Goal: Task Accomplishment & Management: Use online tool/utility

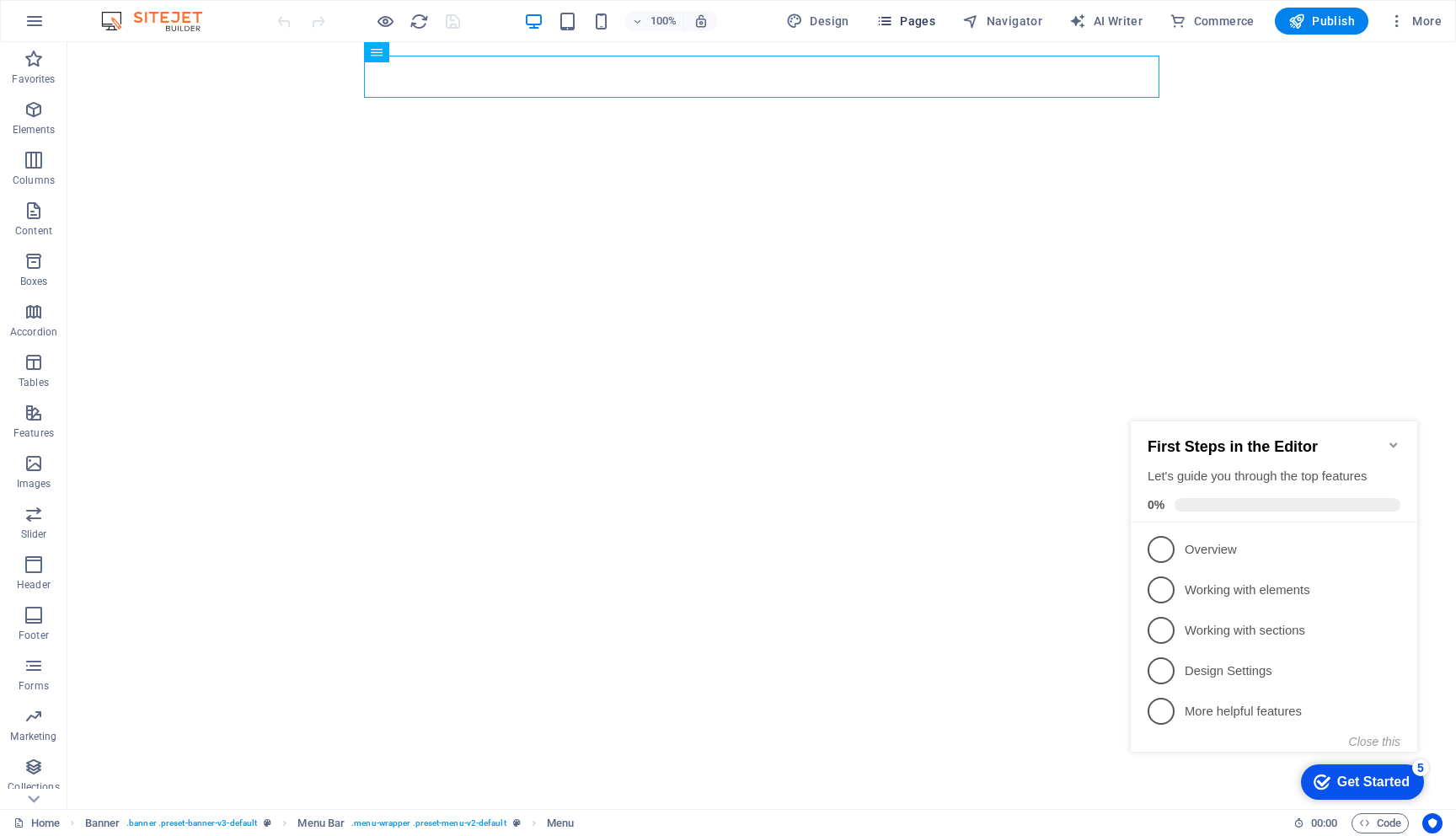
click at [919, 27] on span "Pages" at bounding box center [905, 20] width 59 height 16
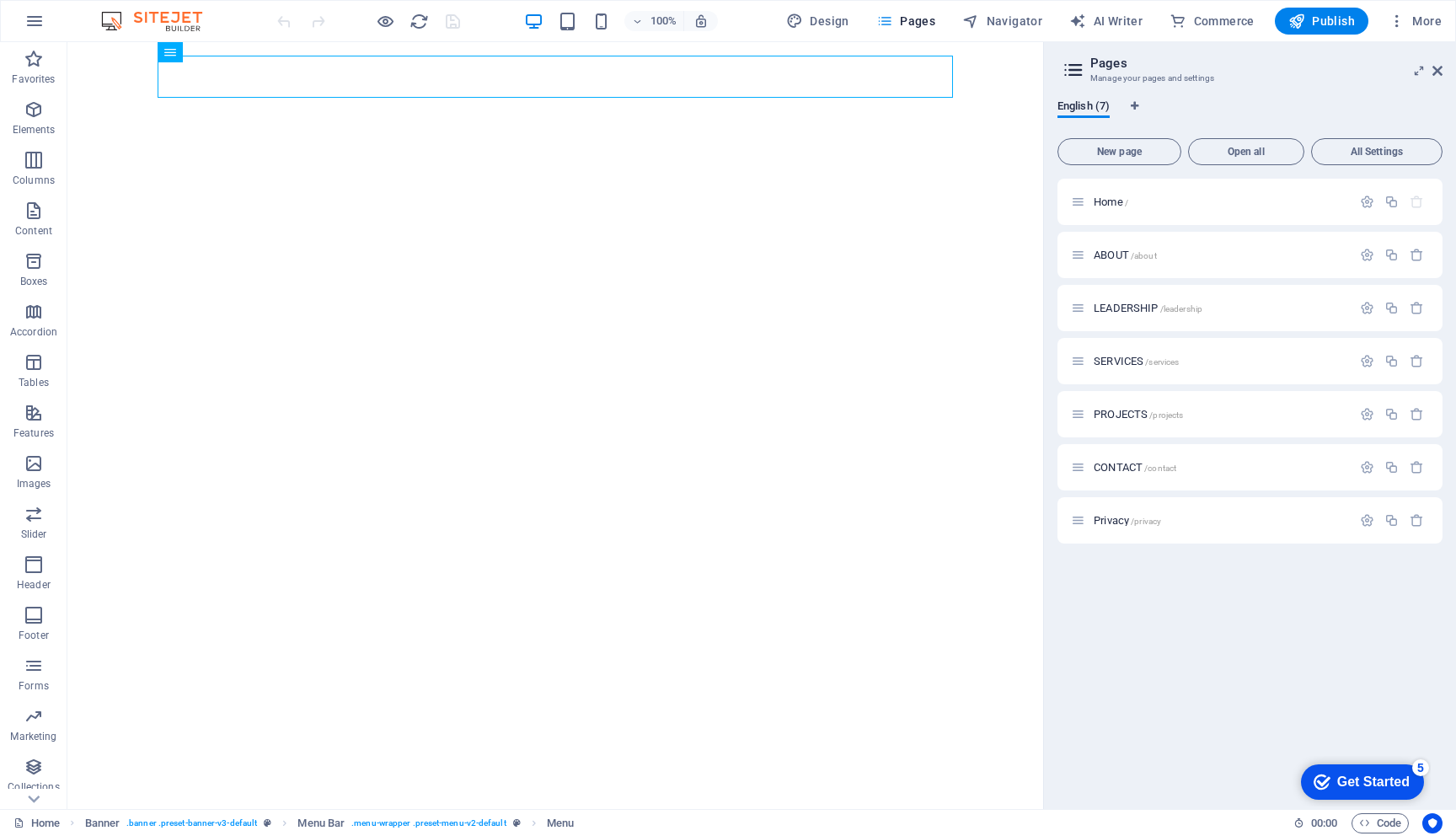
click at [1117, 406] on div "PROJECTS /projects" at bounding box center [1210, 414] width 280 height 19
click at [1113, 415] on span "PROJECTS /projects" at bounding box center [1137, 413] width 90 height 13
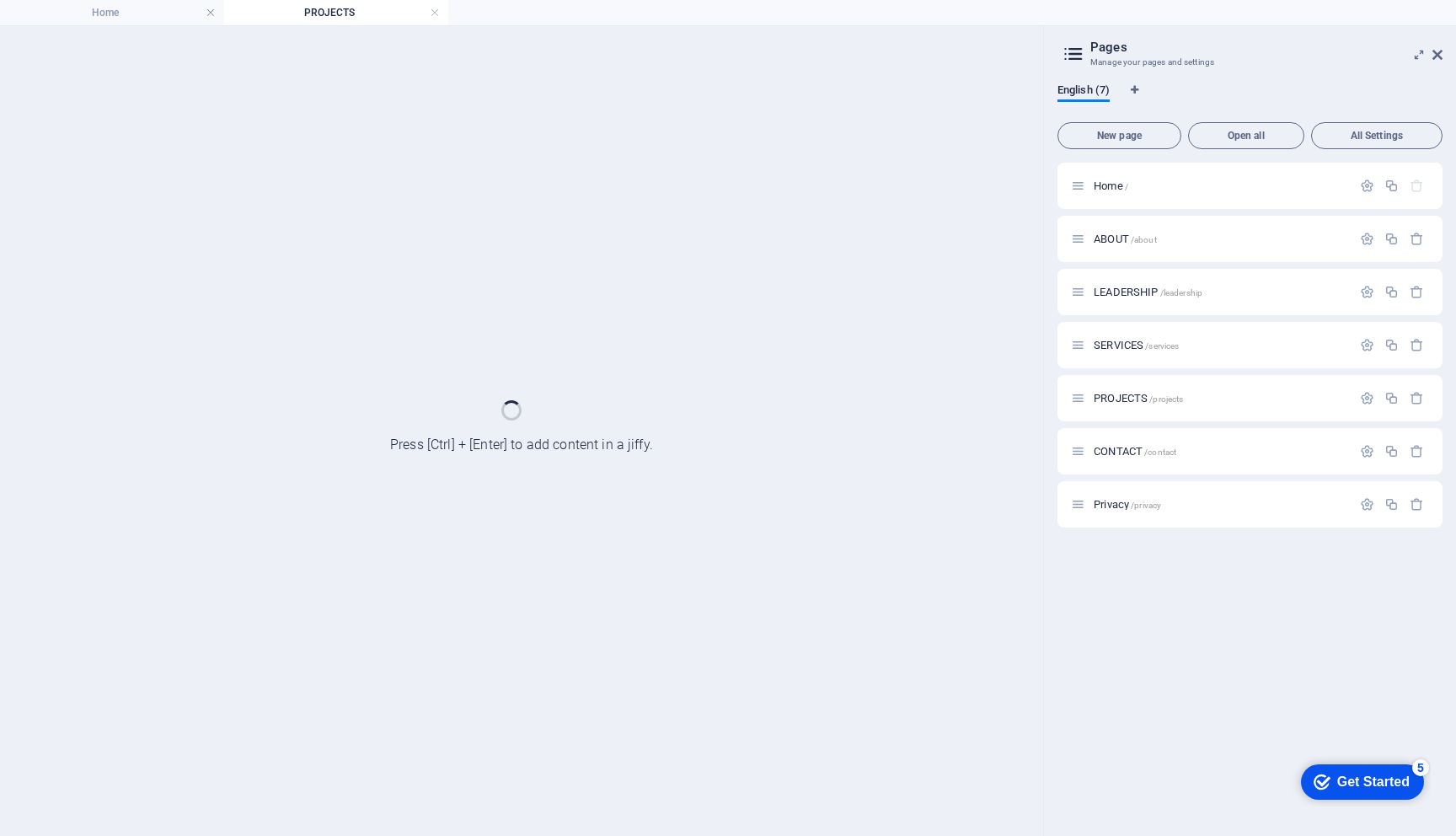
click at [1113, 415] on div "PROJECTS /projects" at bounding box center [1250, 398] width 385 height 46
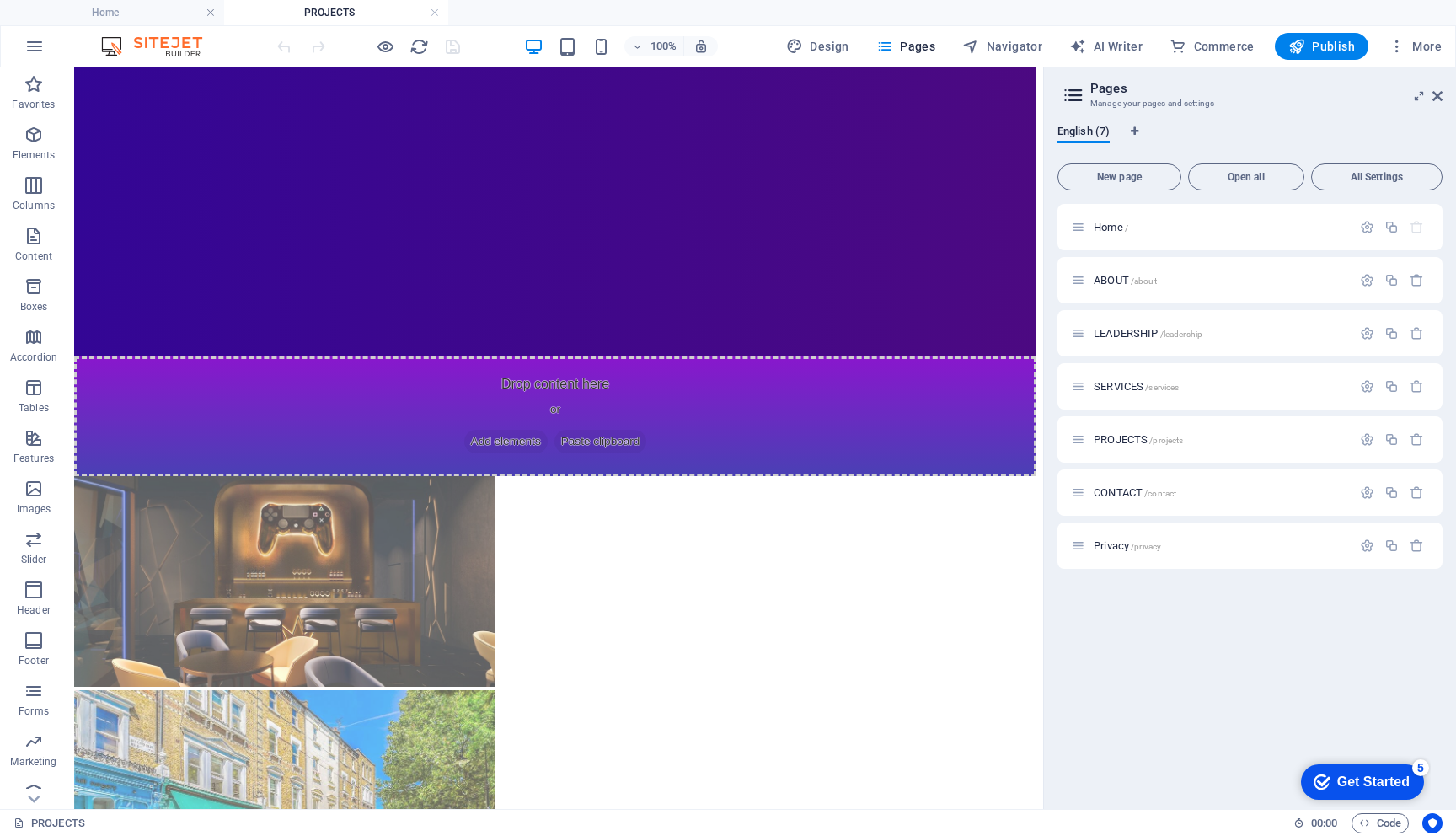
scroll to position [573, 0]
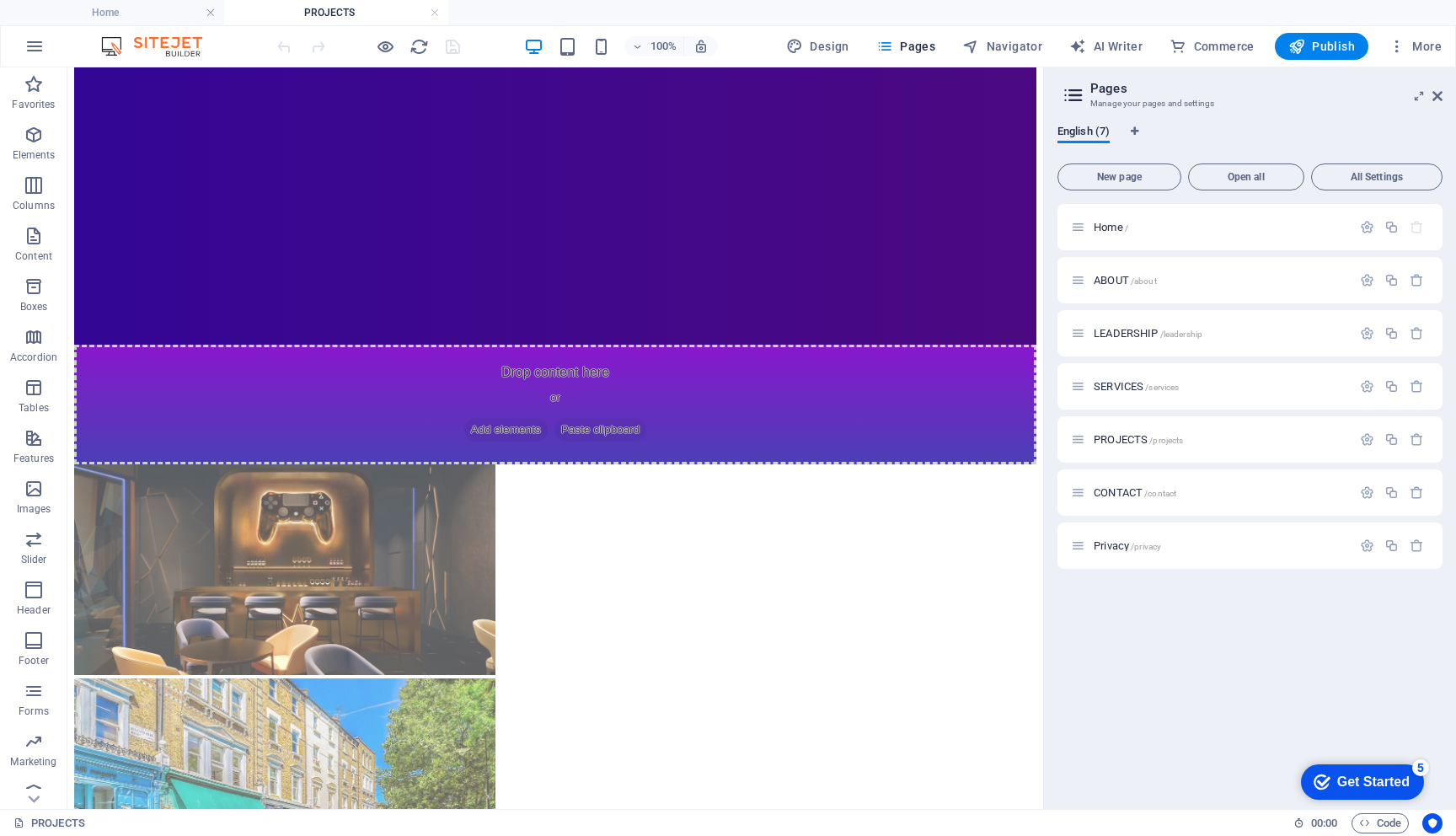
drag, startPoint x: 986, startPoint y: 94, endPoint x: 866, endPoint y: 443, distance: 369.1
click at [866, 678] on figure at bounding box center [555, 785] width 962 height 214
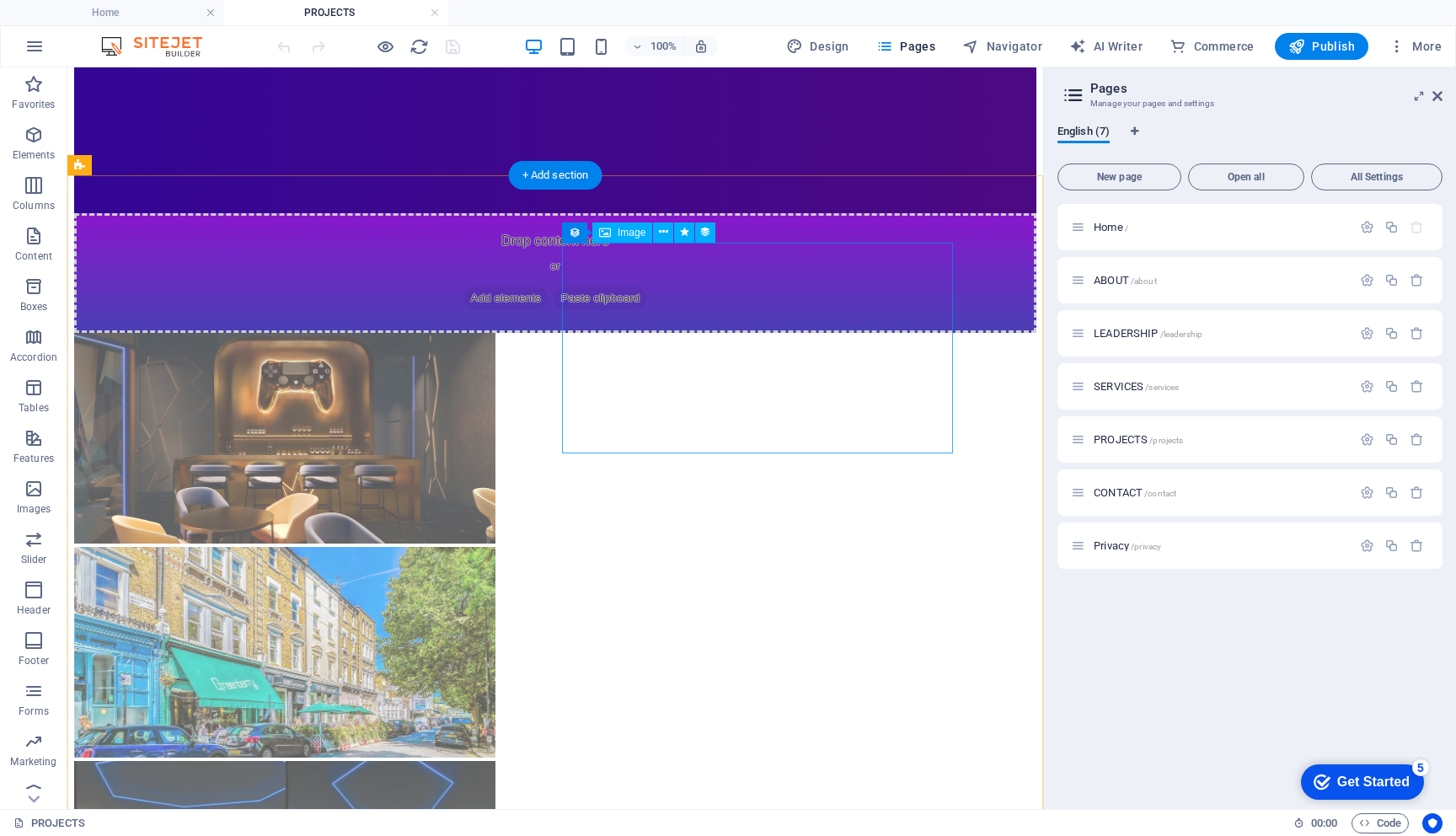
scroll to position [705, 0]
drag, startPoint x: 798, startPoint y: 376, endPoint x: 1120, endPoint y: 171, distance: 381.7
click at [1120, 171] on span "New page" at bounding box center [1119, 176] width 109 height 10
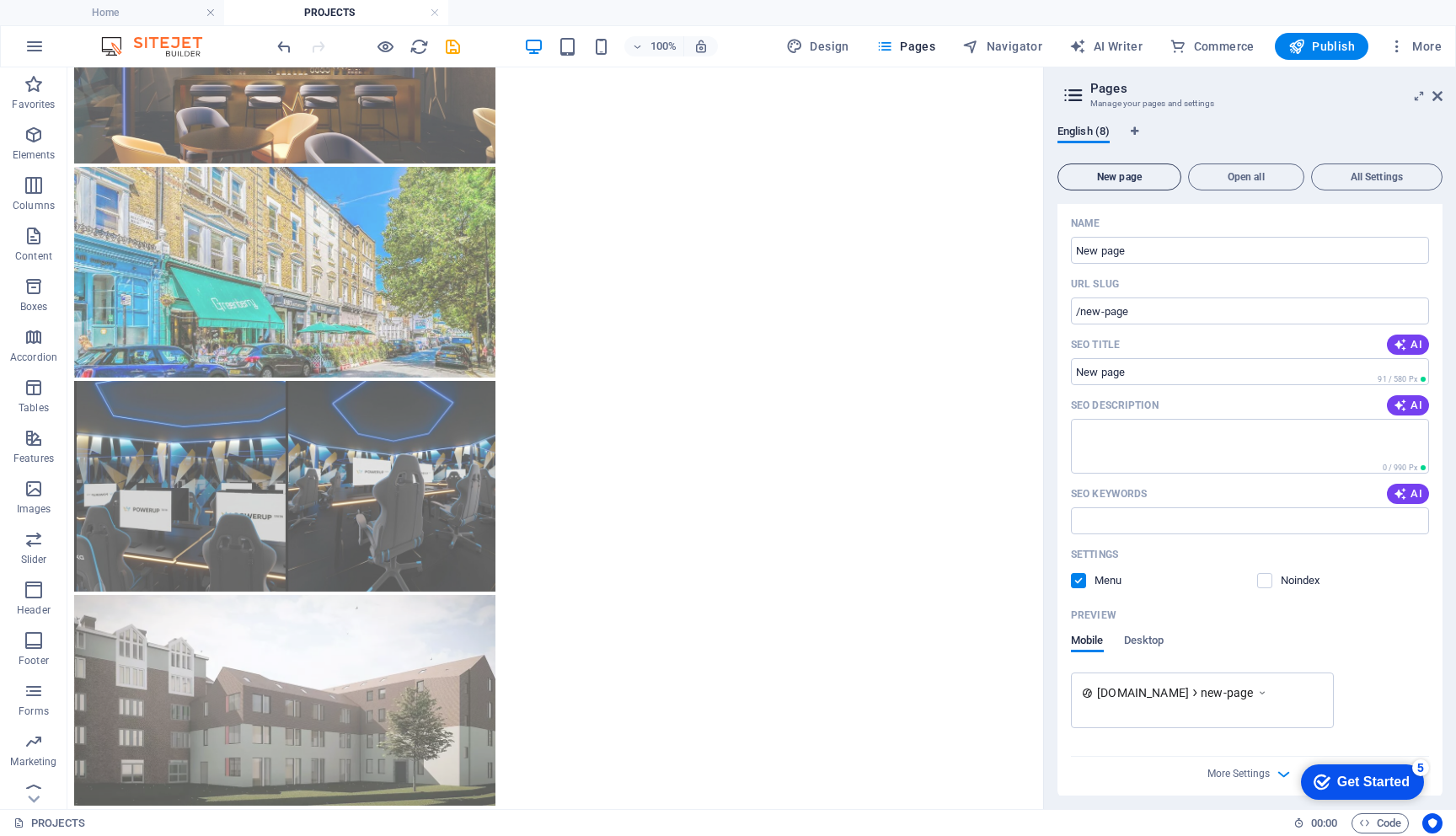
scroll to position [421, 0]
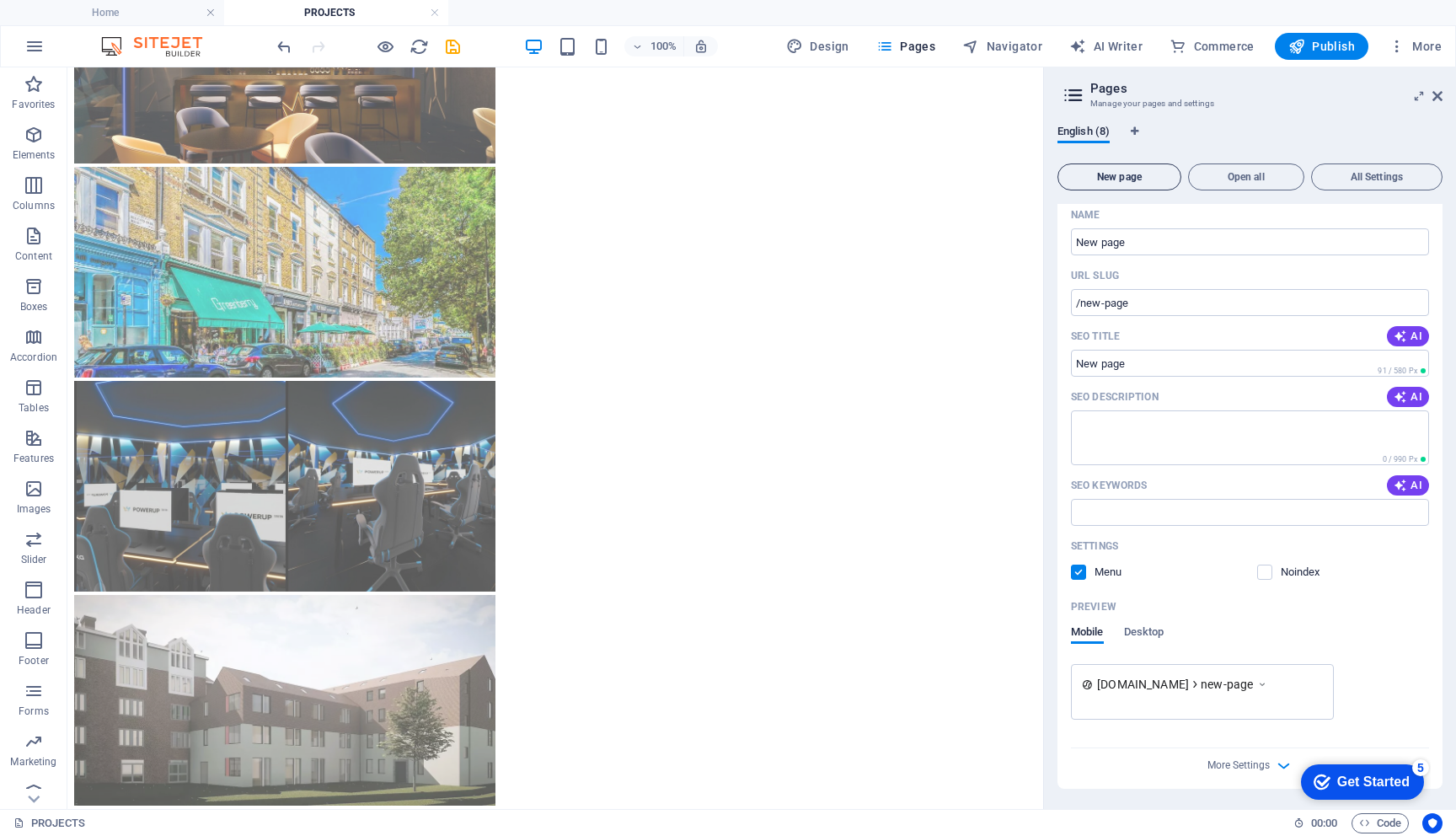
click at [1079, 572] on label at bounding box center [1079, 572] width 15 height 15
click at [0, 0] on input "checkbox" at bounding box center [0, 0] width 0 height 0
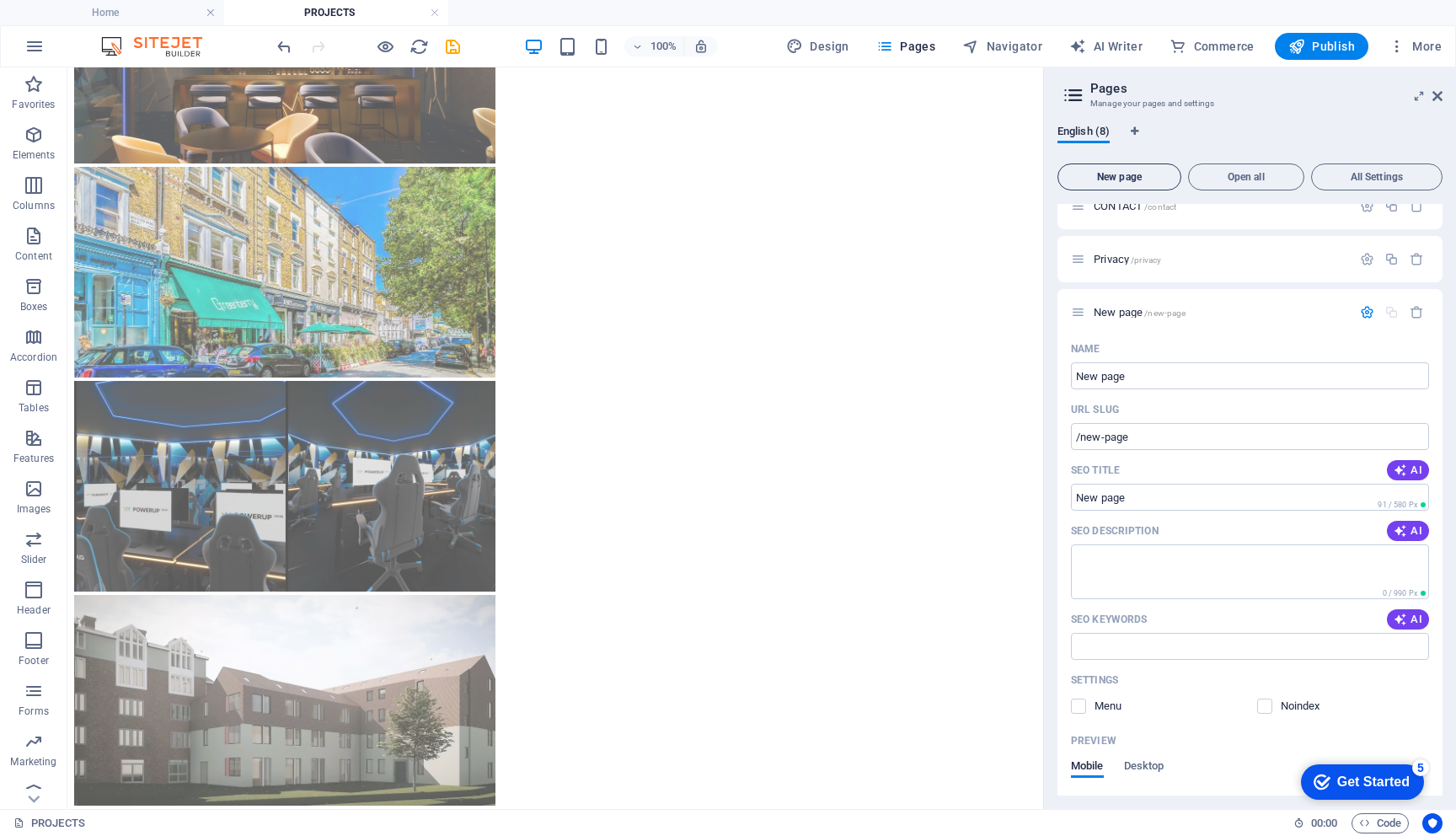
scroll to position [275, 0]
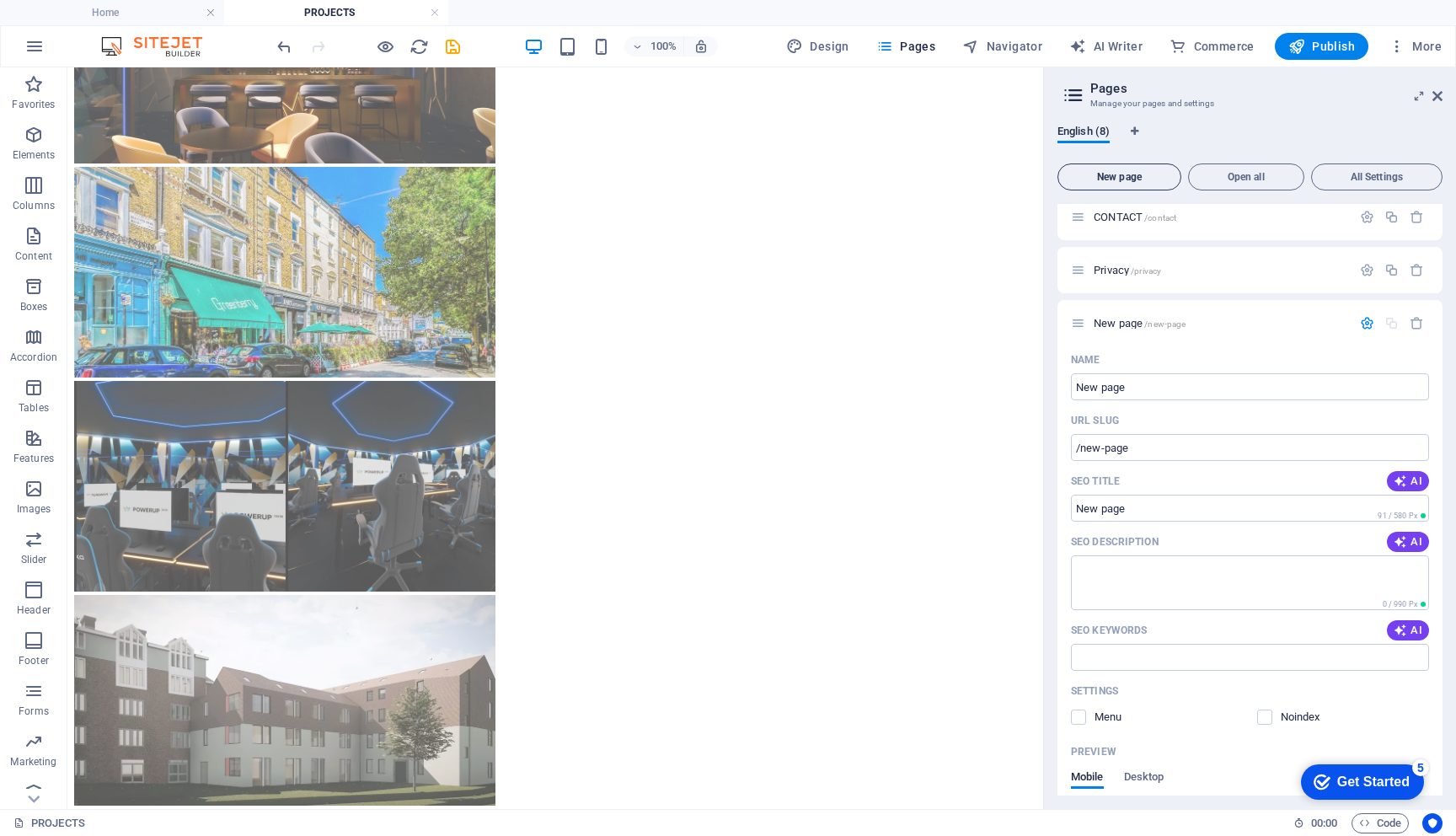
click at [1132, 386] on input "New page" at bounding box center [1250, 387] width 358 height 27
type input "/"
type input "project p"
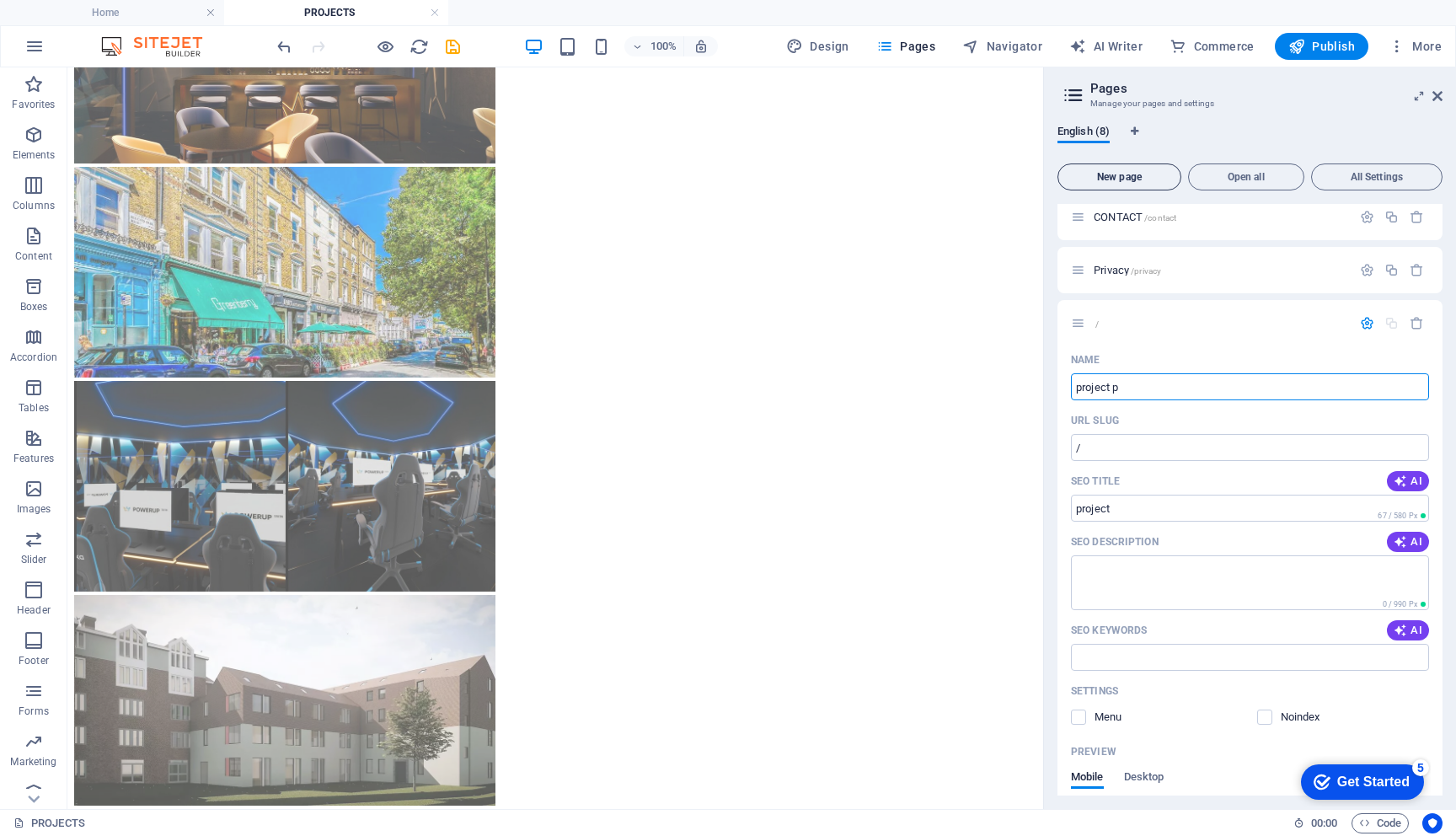
type input "/project"
type input "project"
type input "project p"
type input "/project-p"
type input "project p"
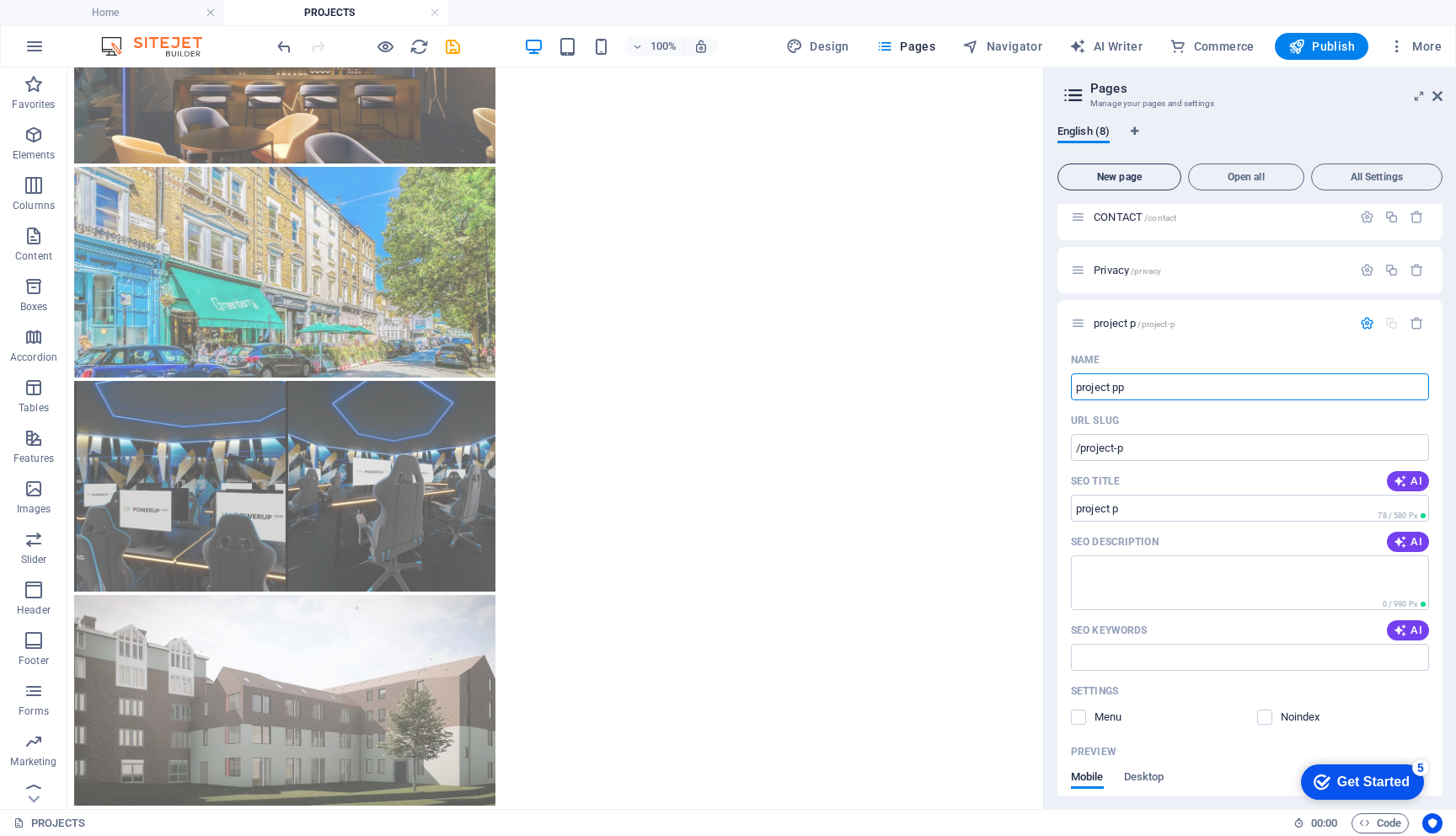
type input "project p"
type input "/project-pp"
type input "project pp"
type input "project pa"
type input "/project-pa"
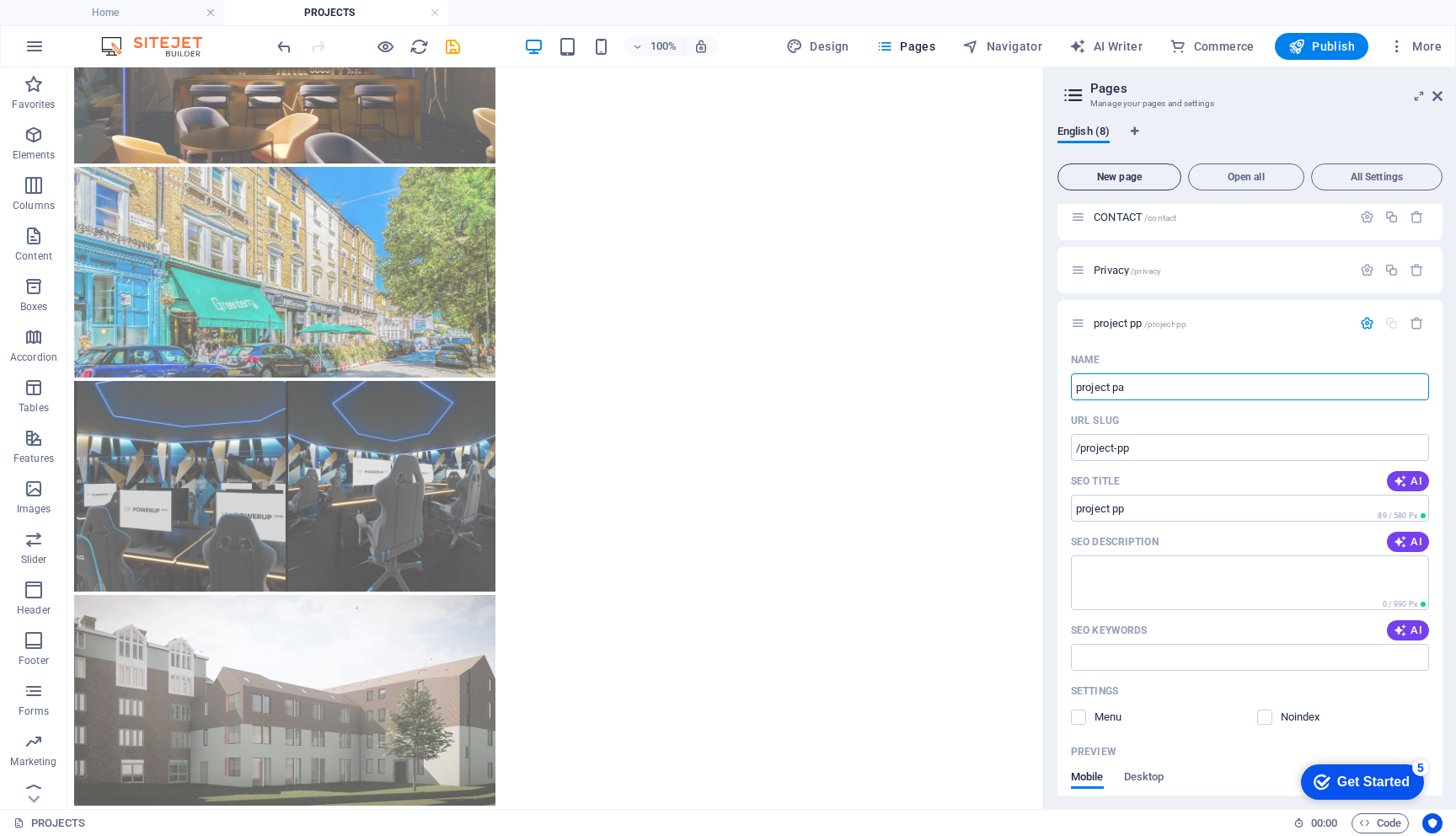
type input "project pa"
type input "project page"
type input "/project-page"
type input "project page"
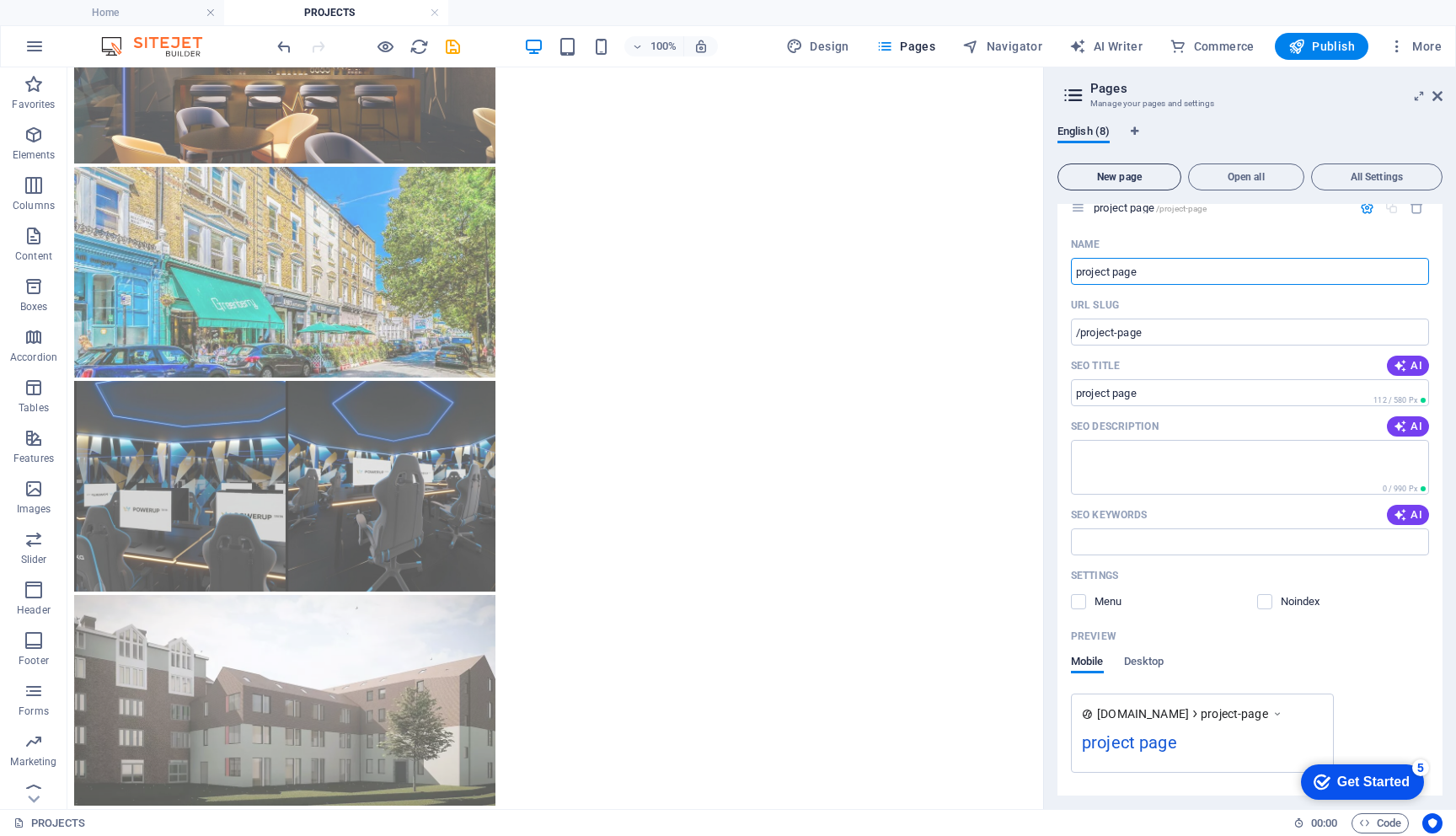
scroll to position [444, 0]
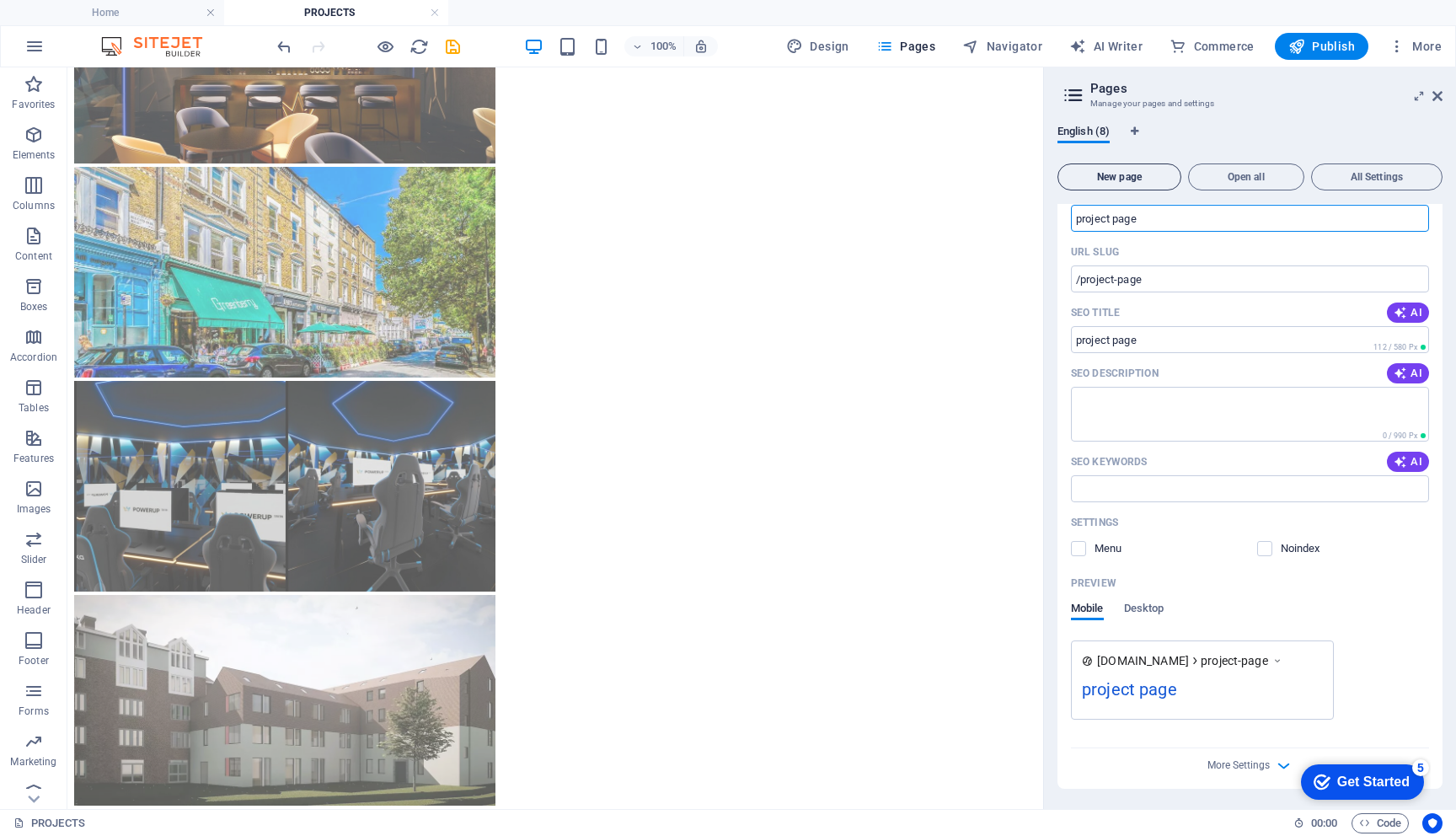
type input "project page"
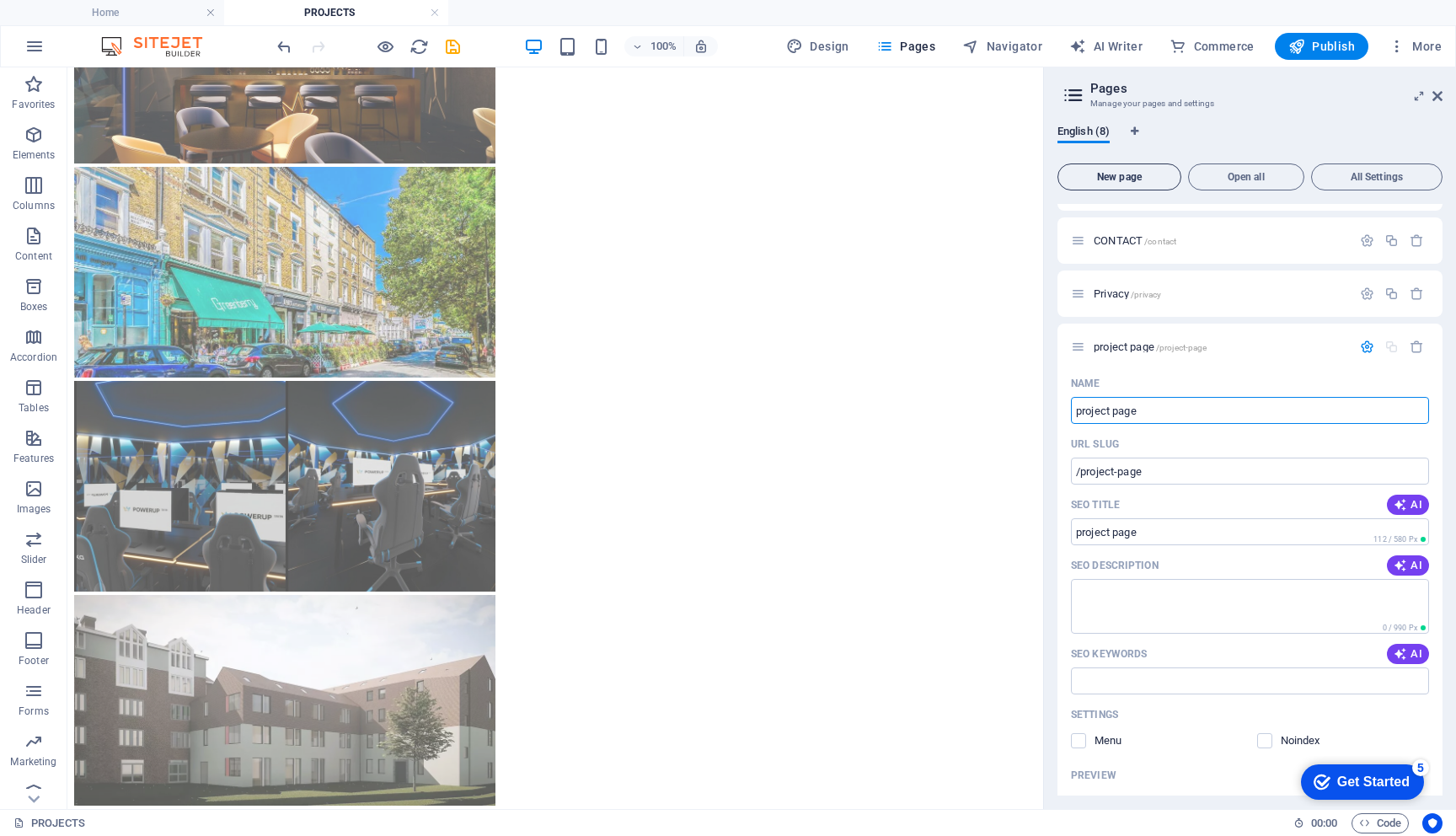
scroll to position [227, 0]
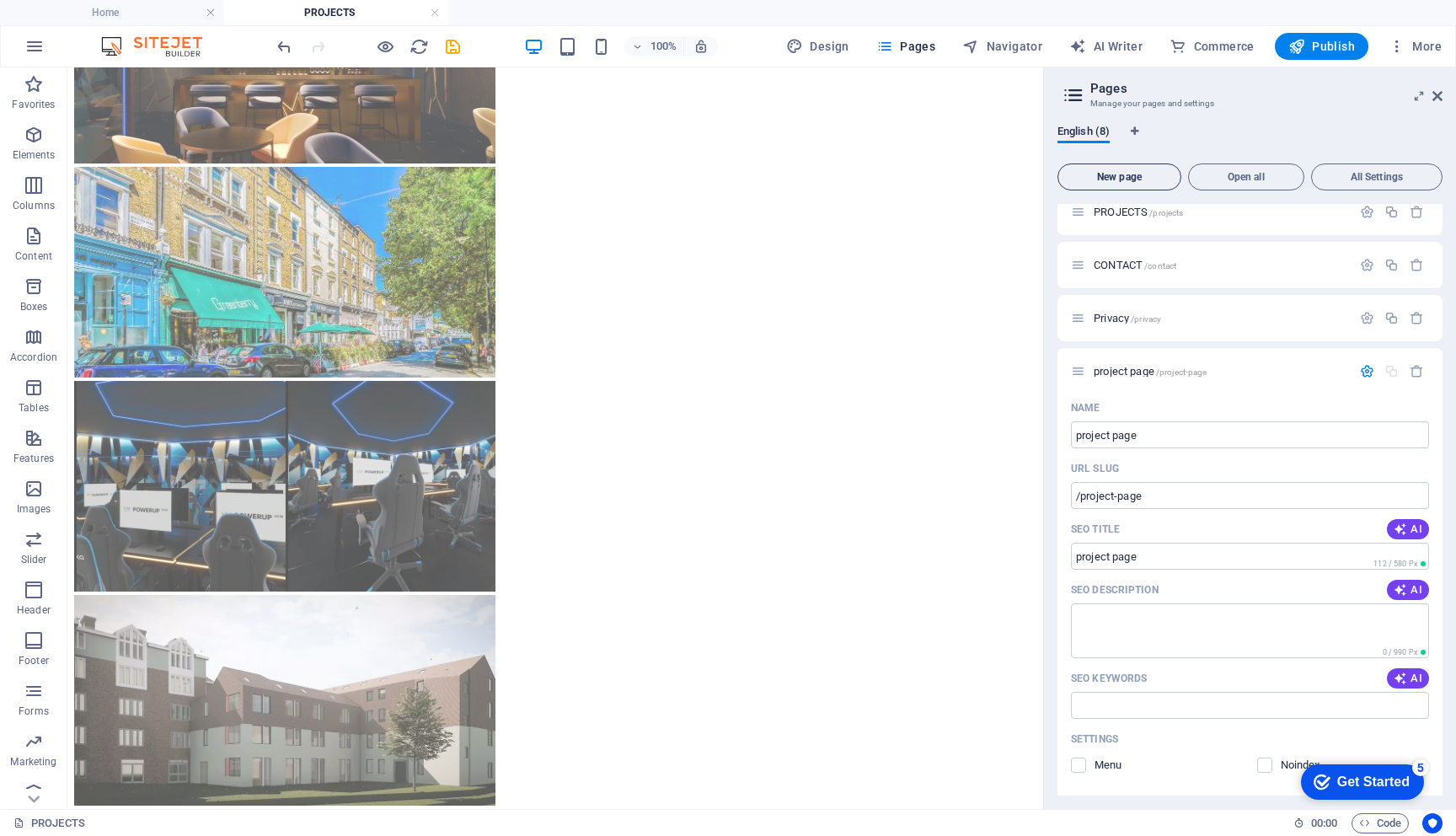
click at [1182, 375] on span "/project-page" at bounding box center [1181, 372] width 51 height 10
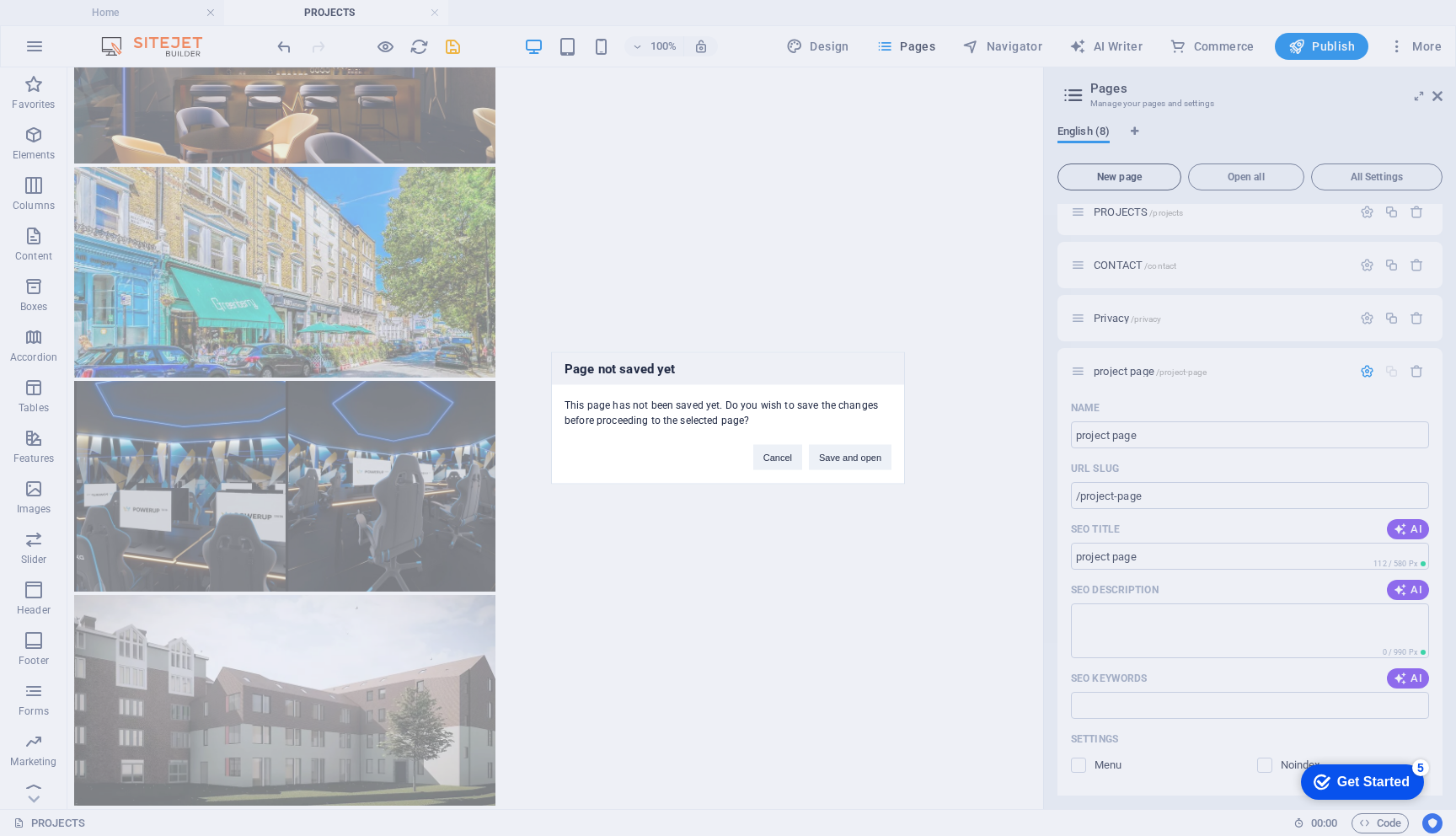
click at [845, 461] on button "Save and open" at bounding box center [850, 457] width 83 height 25
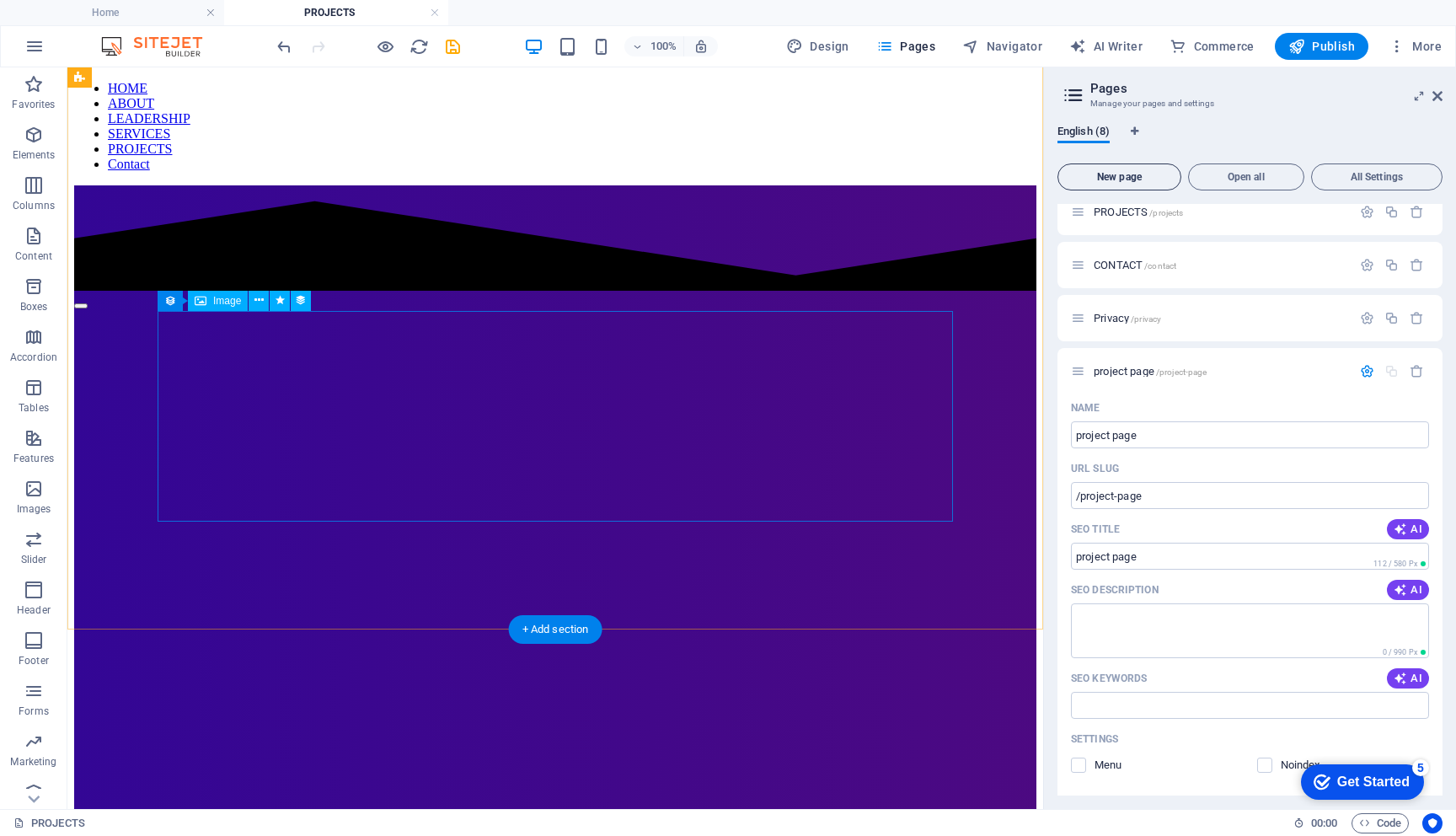
scroll to position [0, 0]
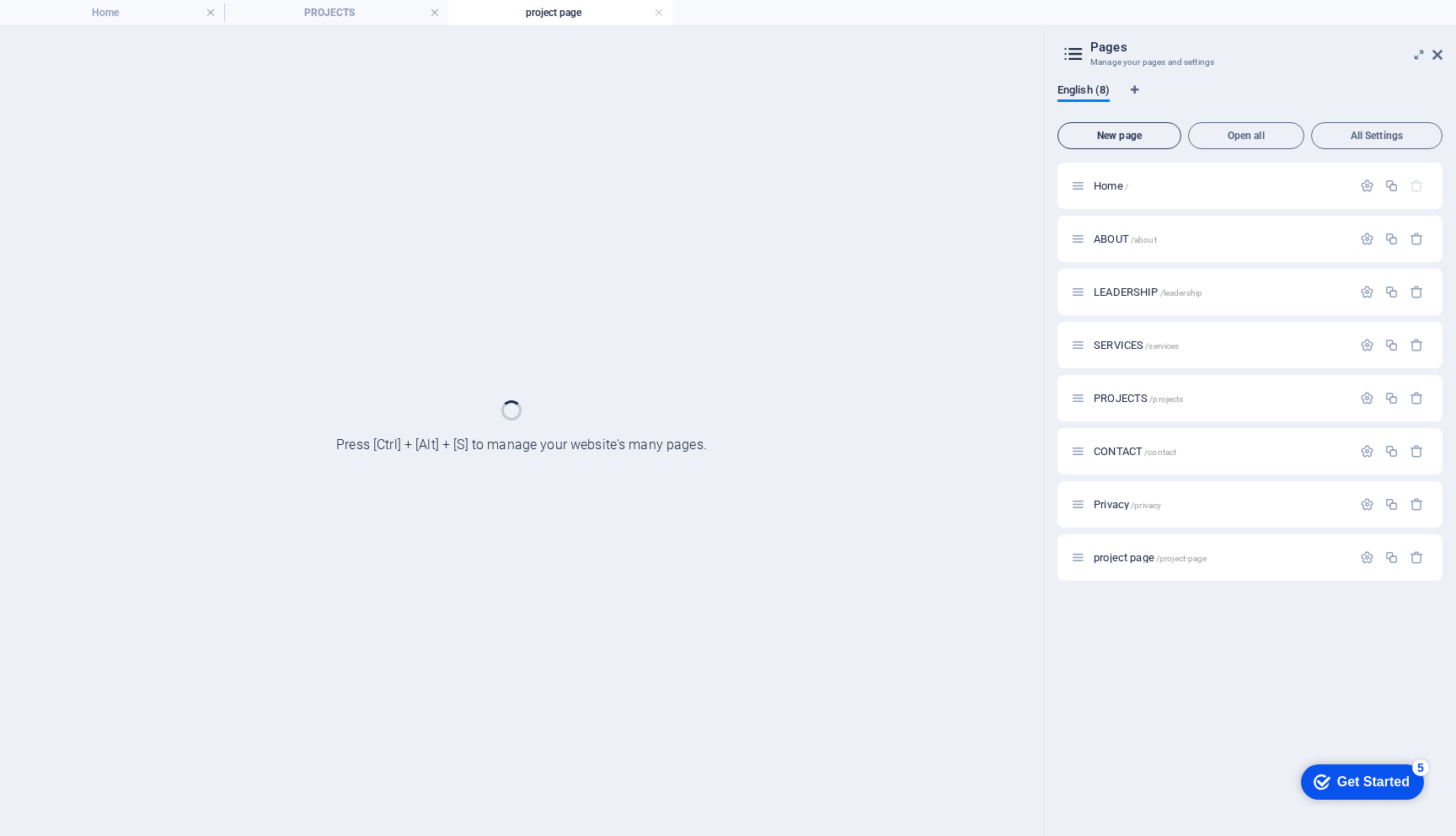
click at [1135, 361] on div "Home / ABOUT /about LEADERSHIP /leadership SERVICES /services PROJECTS /project…" at bounding box center [1250, 372] width 385 height 418
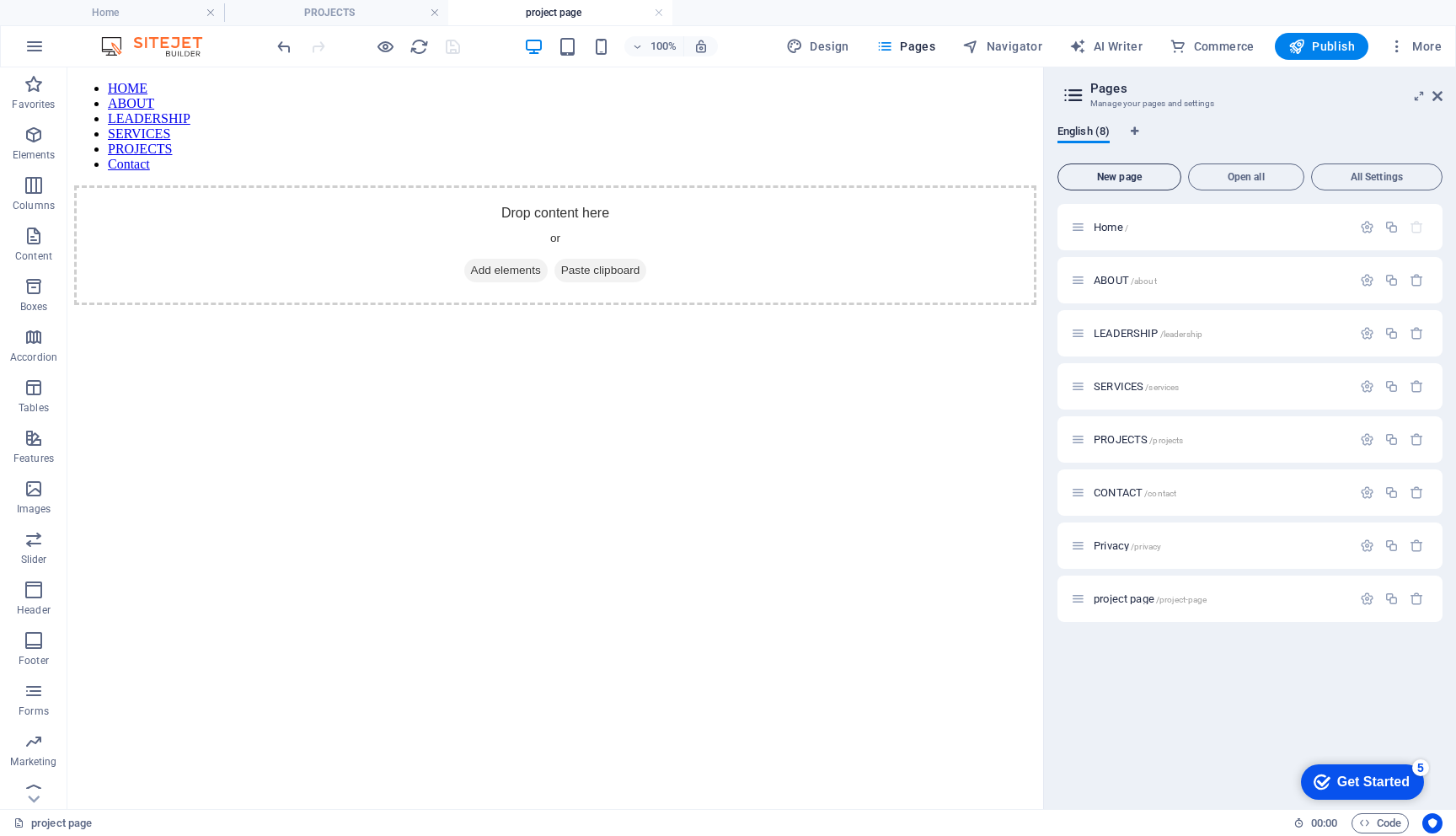
click at [1120, 593] on span "project page /project-page" at bounding box center [1149, 598] width 113 height 13
click at [509, 282] on span "Add elements" at bounding box center [506, 271] width 84 height 23
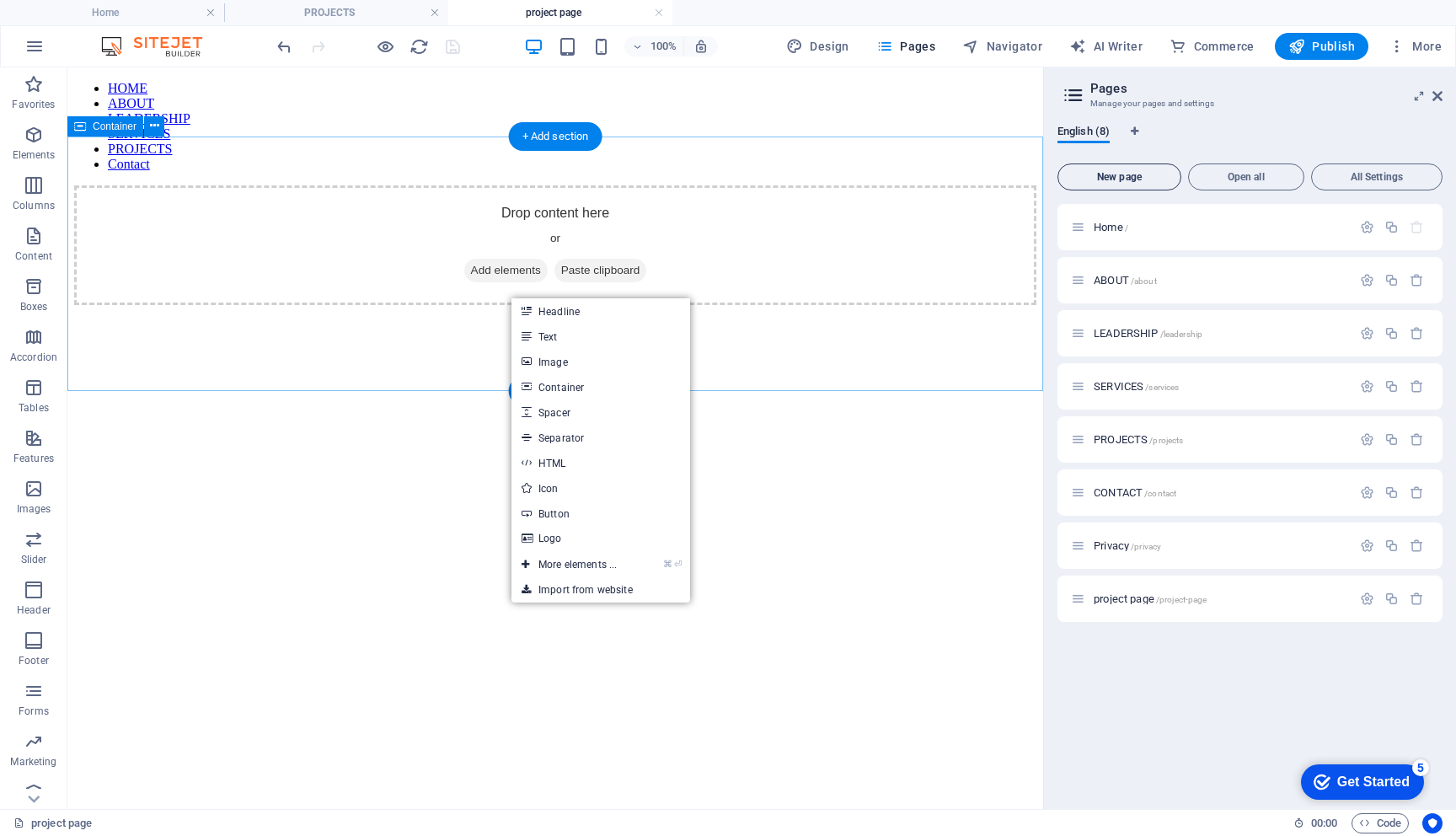
click at [530, 313] on icon at bounding box center [526, 311] width 9 height 25
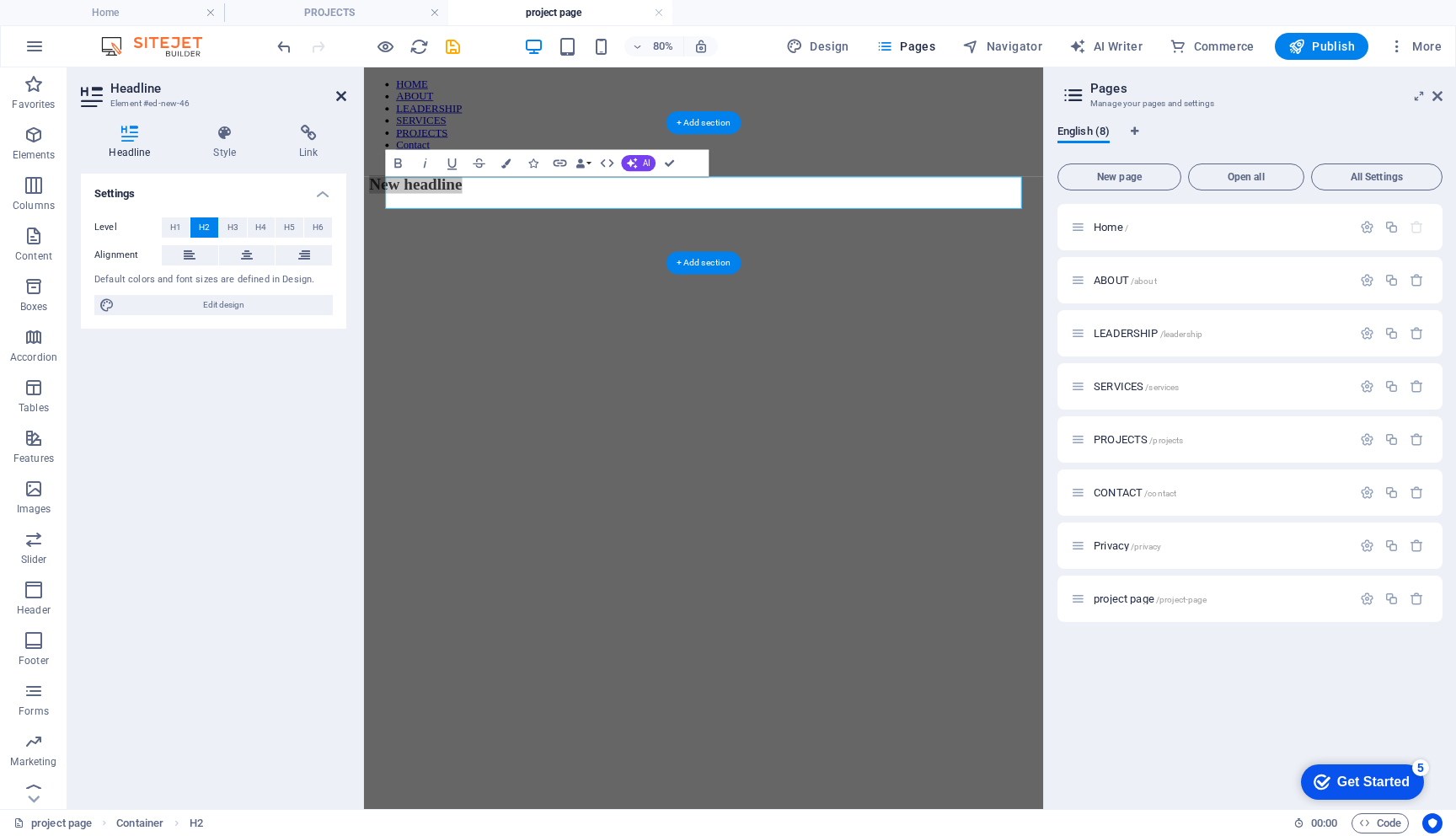
drag, startPoint x: 1120, startPoint y: 171, endPoint x: 340, endPoint y: 91, distance: 784.1
click at [340, 91] on icon at bounding box center [341, 96] width 10 height 13
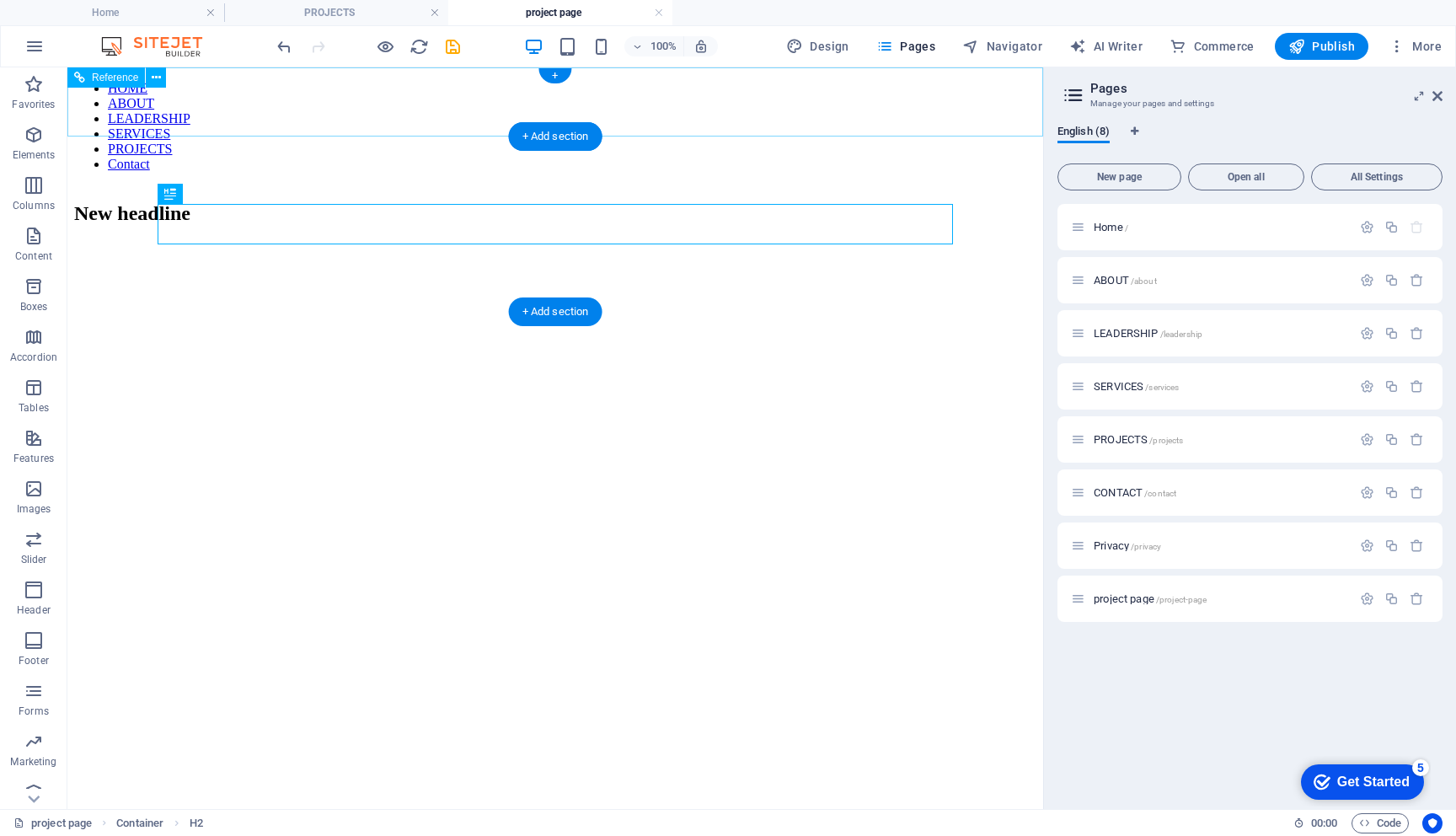
click at [1098, 380] on span "SERVICES /services" at bounding box center [1135, 386] width 85 height 13
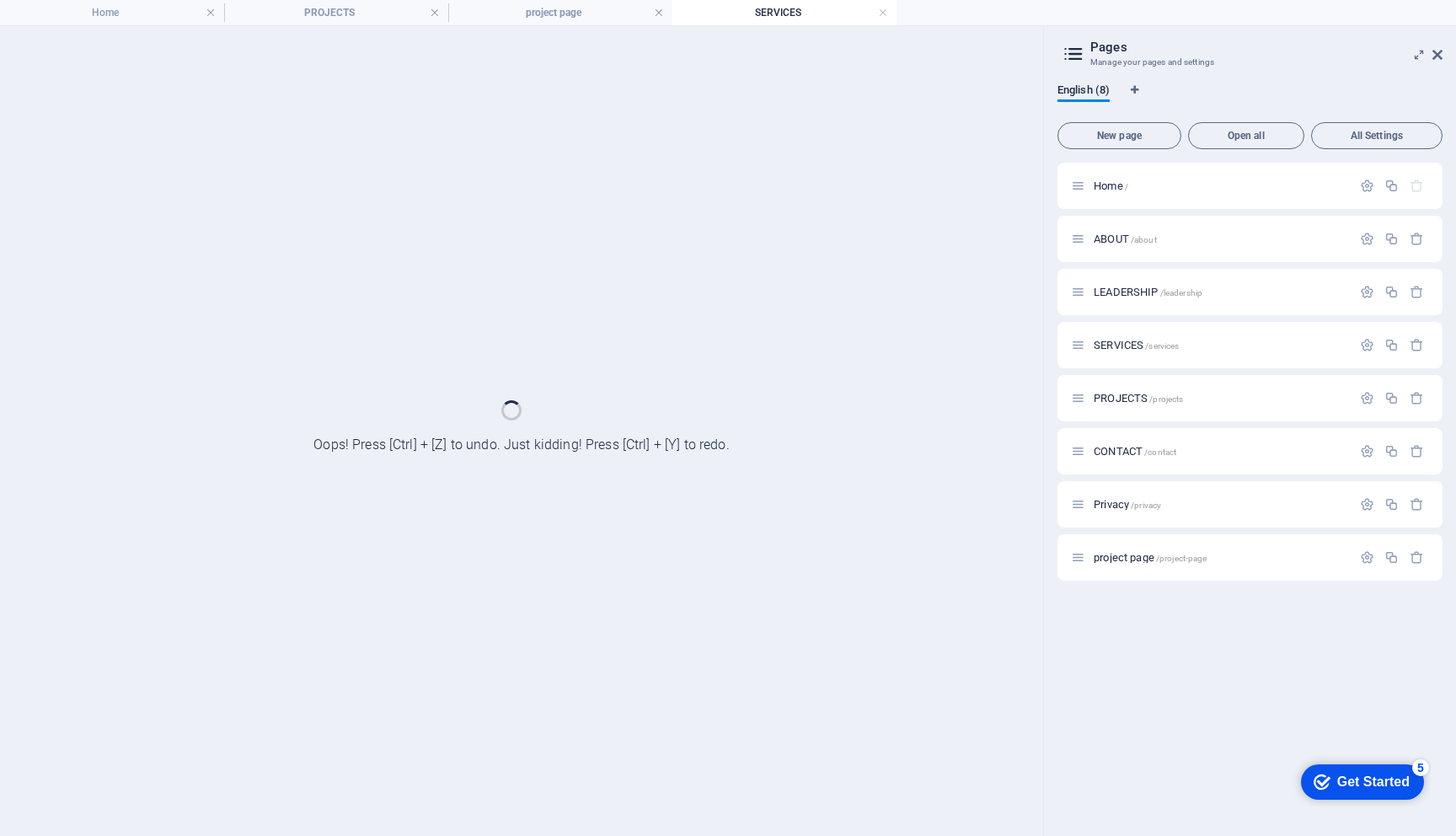
click at [1098, 380] on div "PROJECTS /projects" at bounding box center [1250, 398] width 385 height 46
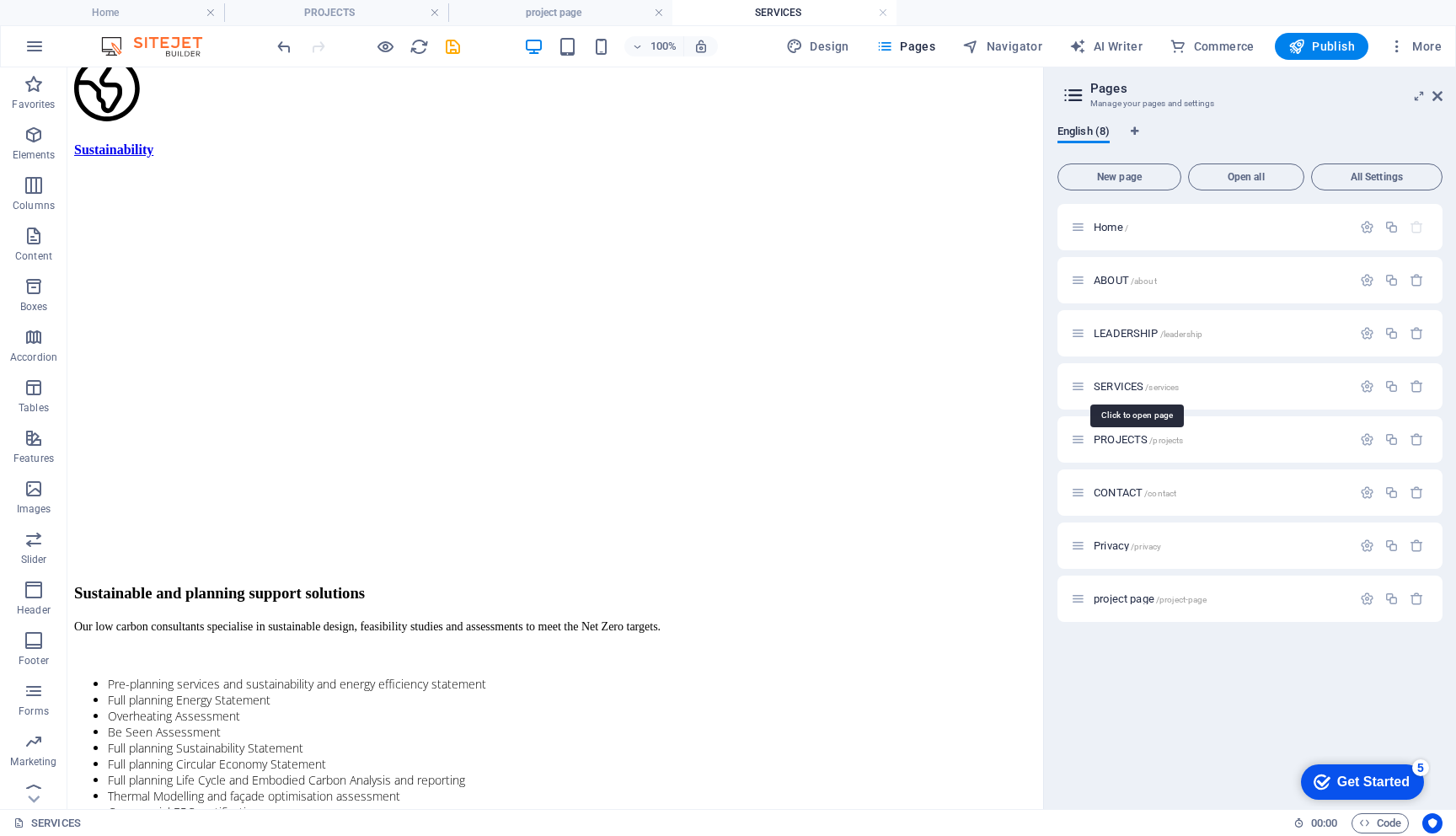
scroll to position [1042, 0]
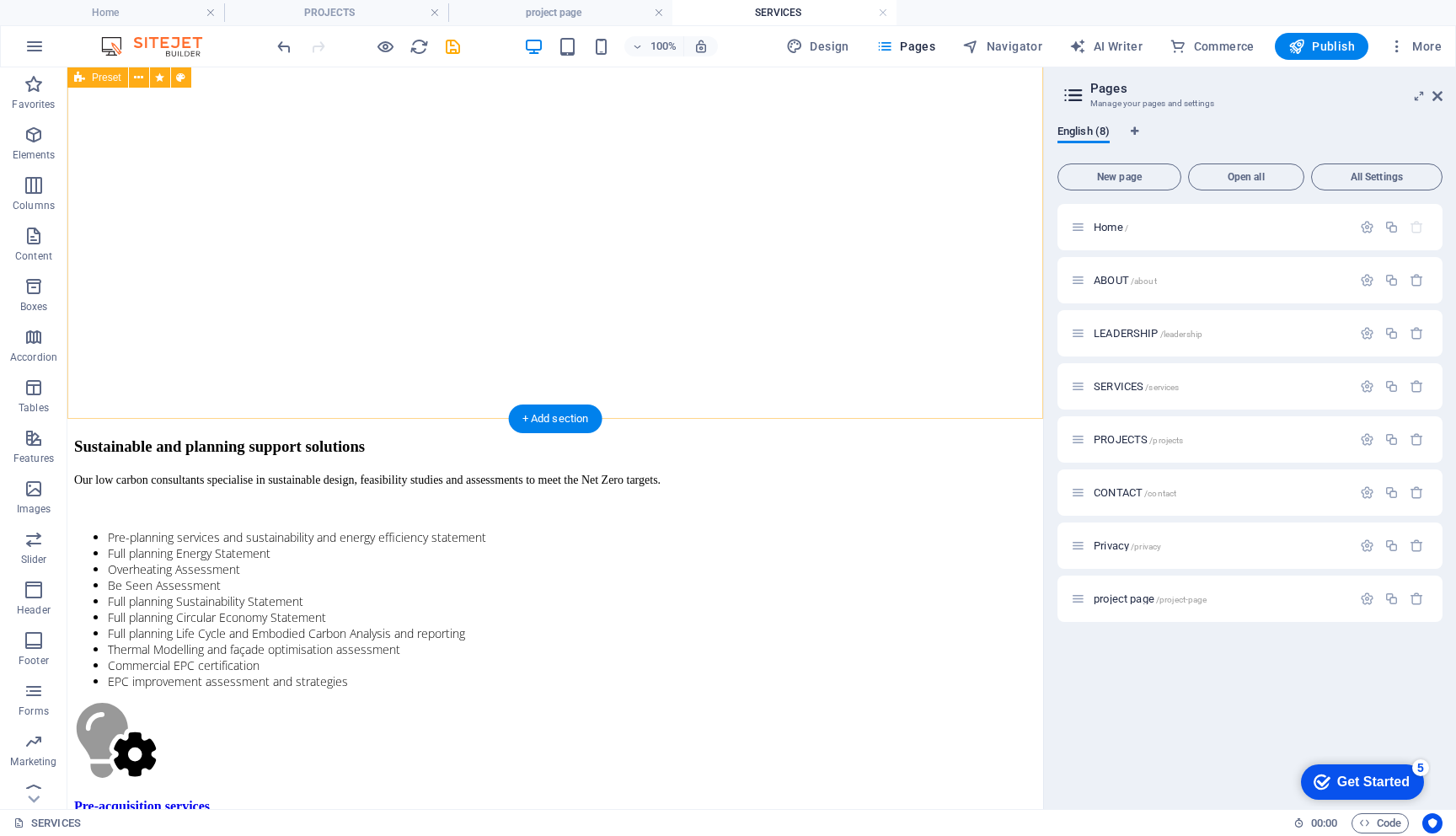
click at [558, 398] on div "MEP MEP solutions We are committed to providing full-service MEP solutions, ens…" at bounding box center [555, 321] width 962 height 2357
click at [552, 424] on div "+ Add section" at bounding box center [555, 419] width 93 height 29
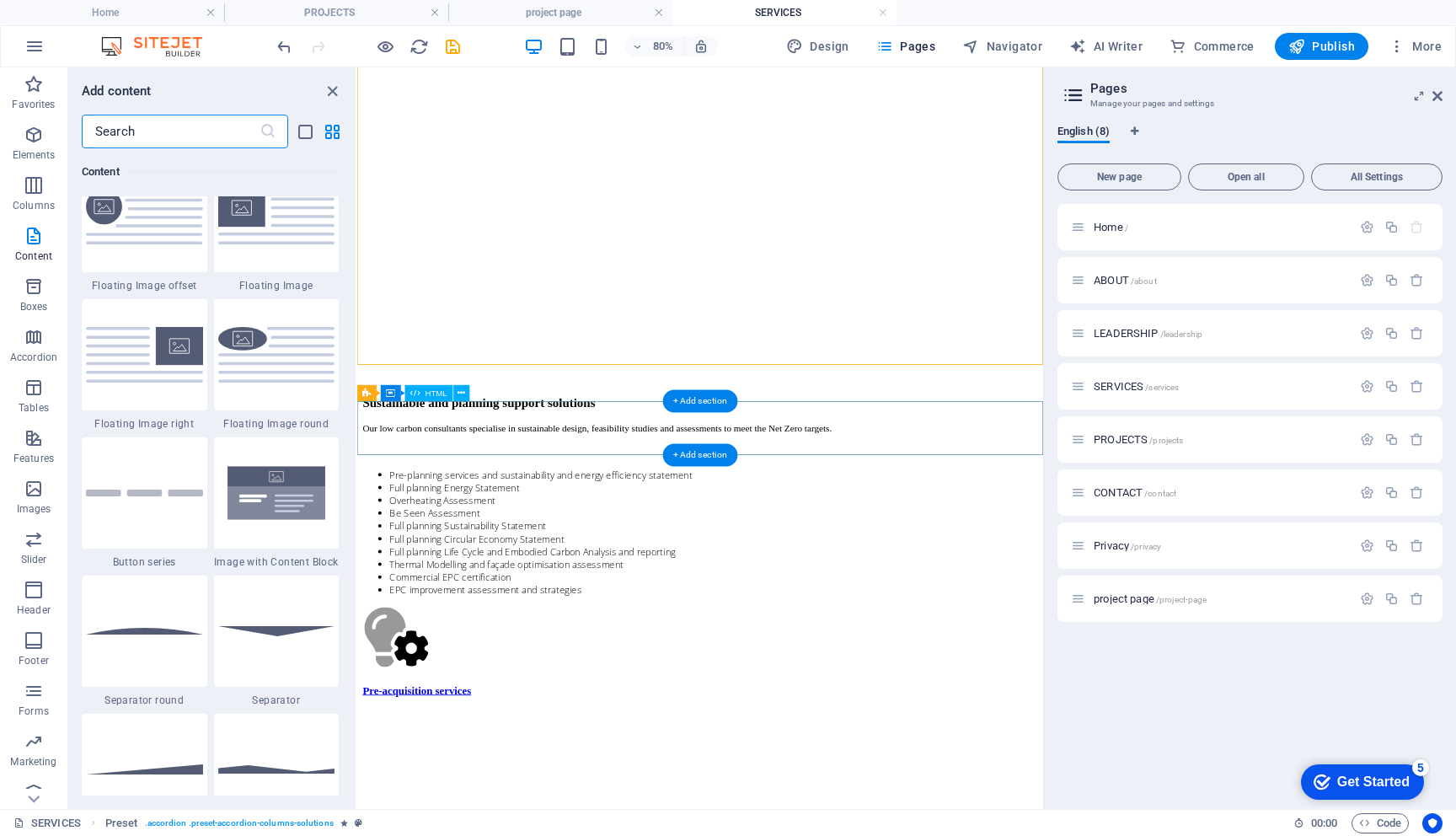
scroll to position [3678, 0]
